Goal: Navigation & Orientation: Find specific page/section

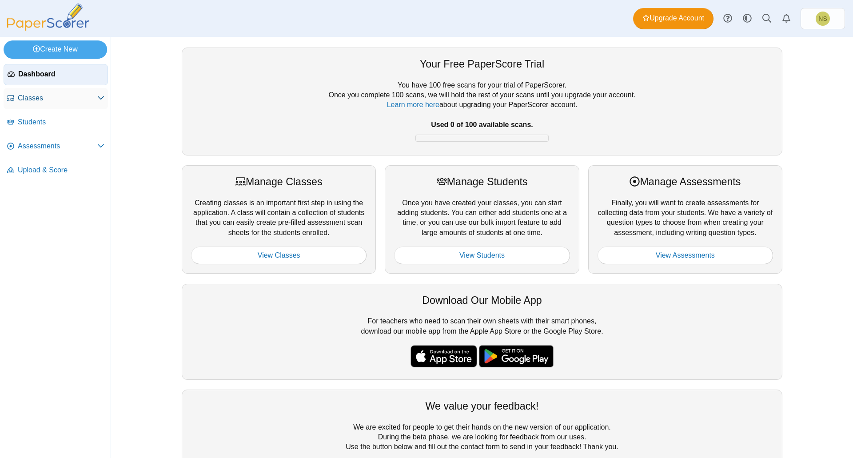
click at [43, 104] on link "Classes" at bounding box center [56, 98] width 104 height 21
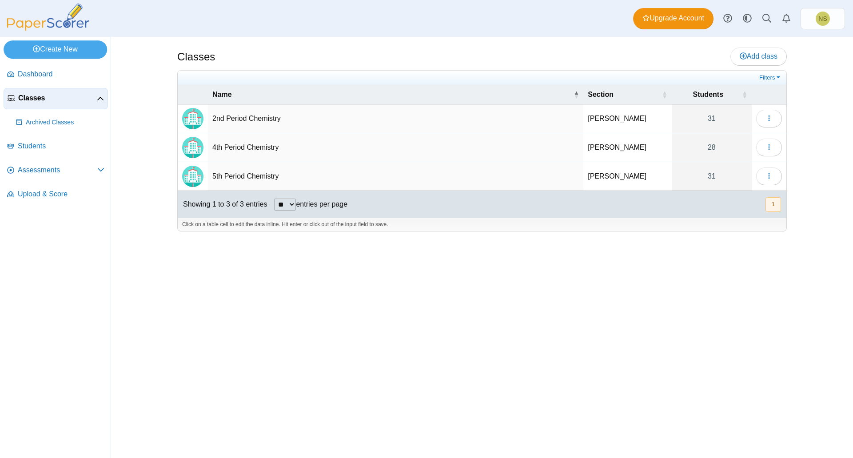
click at [49, 105] on link "Classes" at bounding box center [56, 98] width 104 height 21
click at [81, 96] on span "Classes" at bounding box center [57, 98] width 79 height 10
click at [78, 74] on span "Dashboard" at bounding box center [61, 74] width 87 height 10
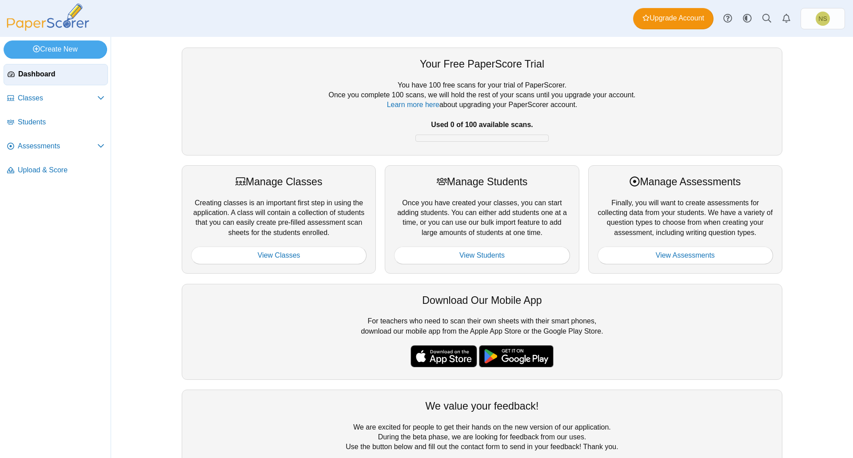
scroll to position [47, 0]
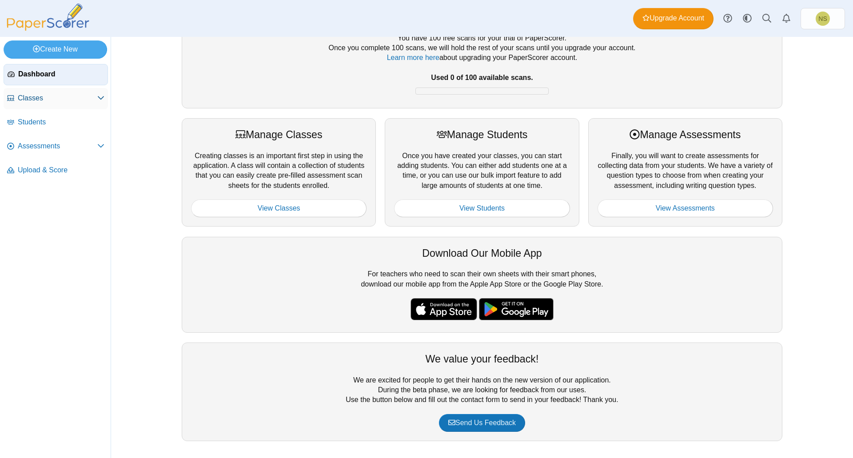
click at [84, 103] on link "Classes" at bounding box center [56, 98] width 104 height 21
